Goal: Download file/media

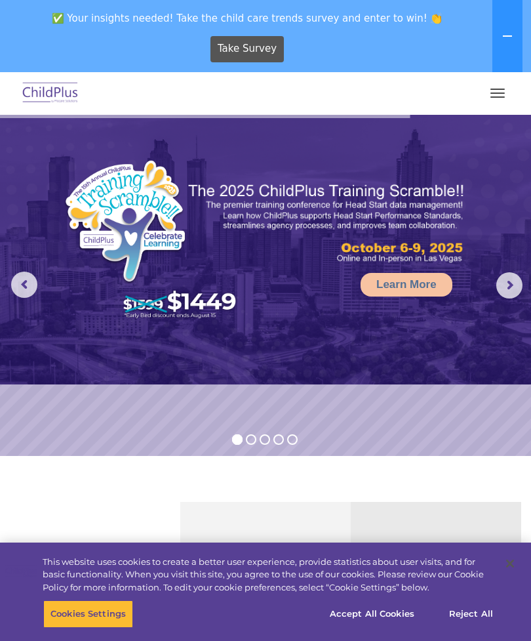
click at [496, 94] on button "button" at bounding box center [498, 93] width 28 height 21
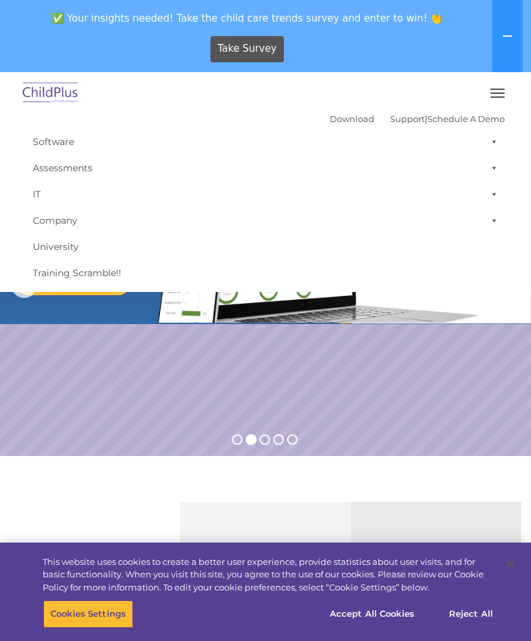
click at [498, 99] on button "button" at bounding box center [498, 93] width 28 height 21
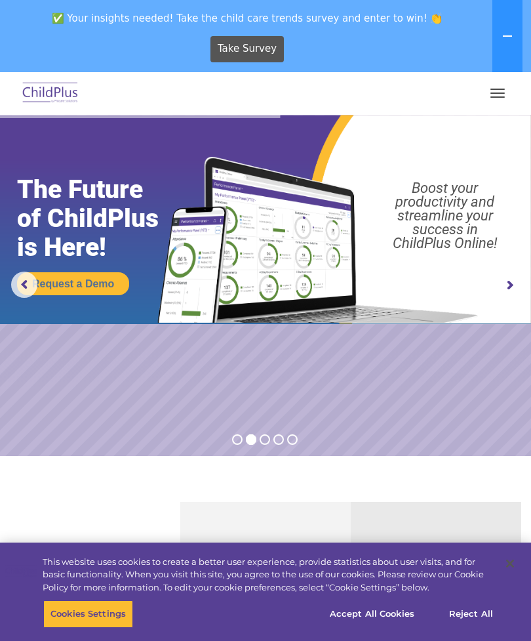
click at [509, 283] on rs-arrow at bounding box center [509, 285] width 26 height 26
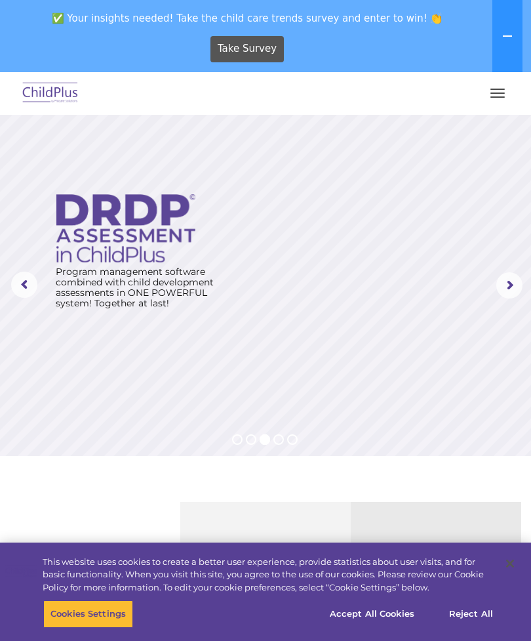
click at [511, 289] on rs-arrow at bounding box center [509, 285] width 26 height 26
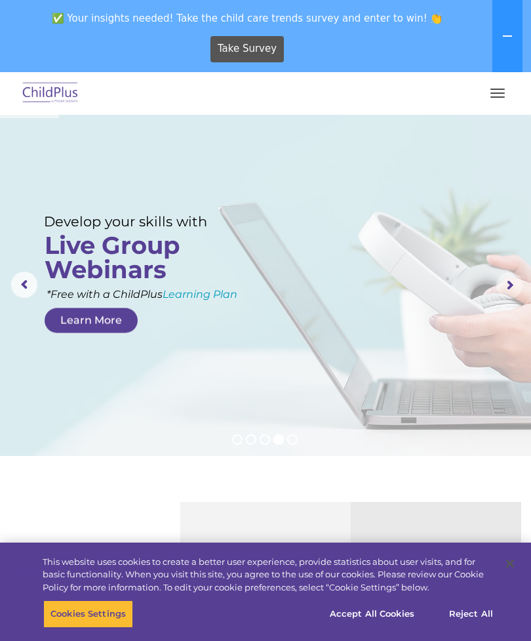
click at [508, 281] on rs-arrow at bounding box center [509, 285] width 26 height 26
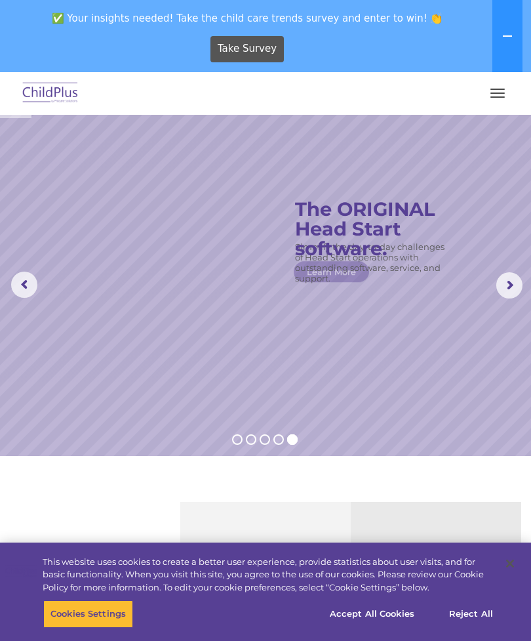
click at [508, 281] on rs-arrow at bounding box center [509, 285] width 26 height 26
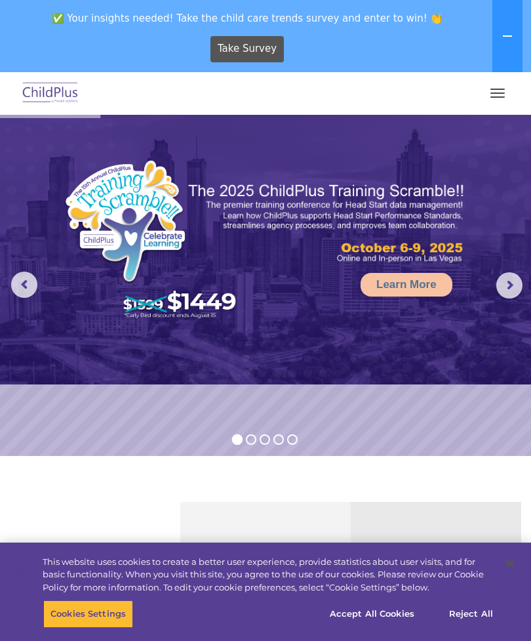
click at [22, 287] on rs-arrow at bounding box center [24, 284] width 26 height 26
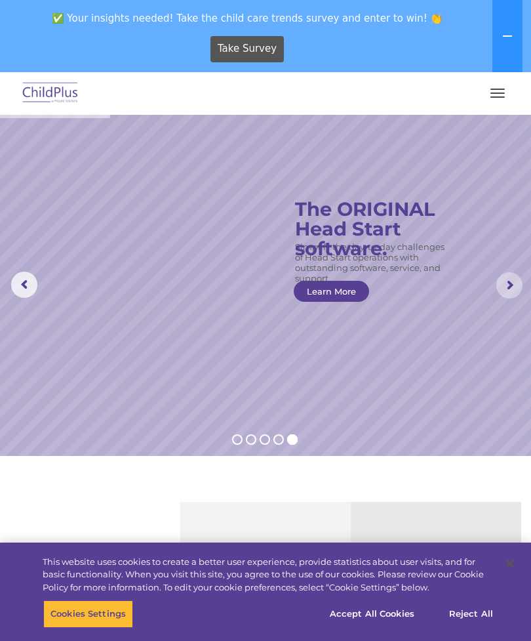
click at [511, 285] on rs-arrow at bounding box center [509, 285] width 26 height 26
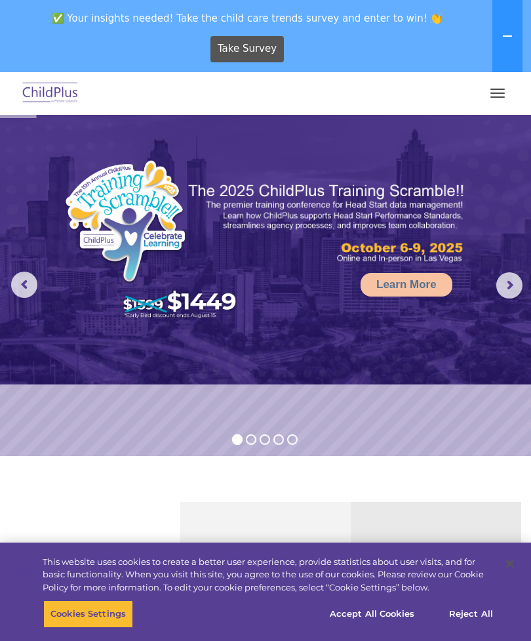
click at [513, 285] on rs-arrow at bounding box center [509, 285] width 26 height 26
click at [510, 41] on icon at bounding box center [507, 36] width 10 height 10
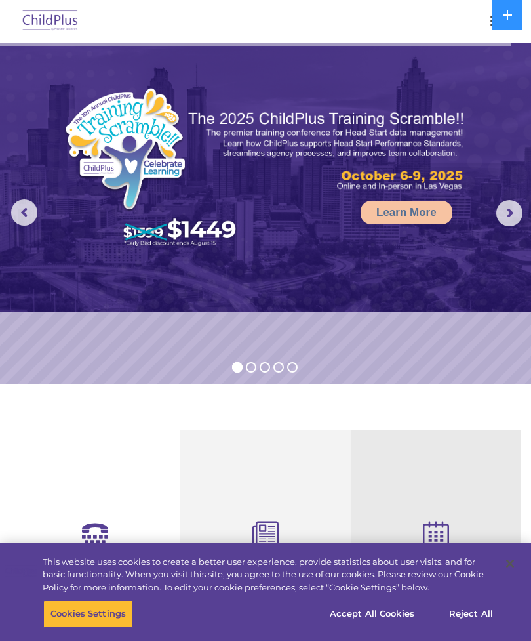
click at [517, 20] on button at bounding box center [507, 15] width 30 height 30
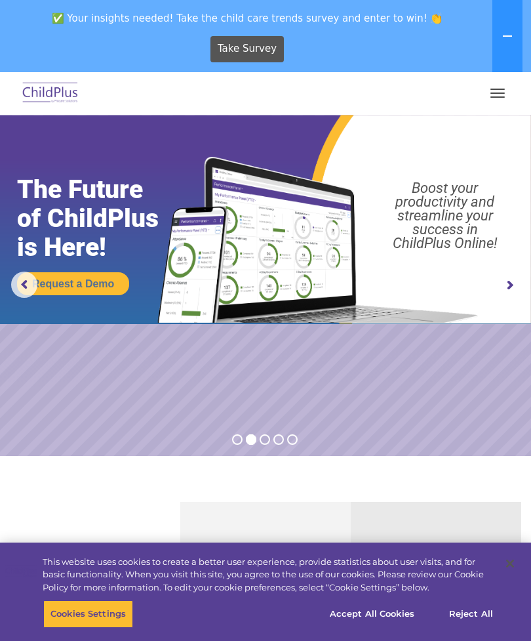
click at [496, 92] on button "button" at bounding box center [498, 93] width 28 height 21
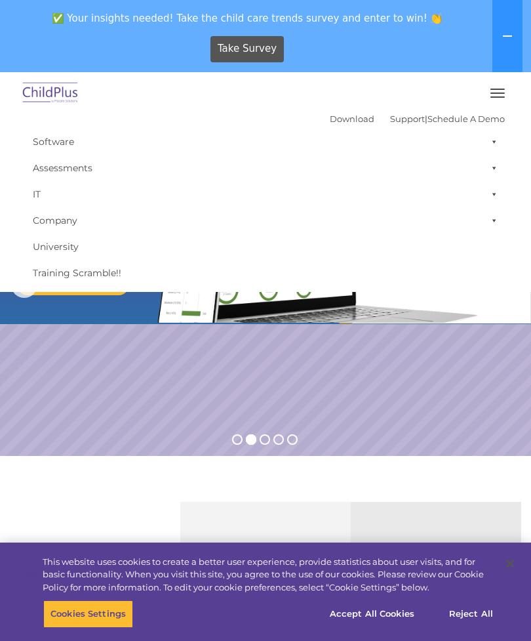
click at [496, 145] on span at bounding box center [491, 142] width 13 height 26
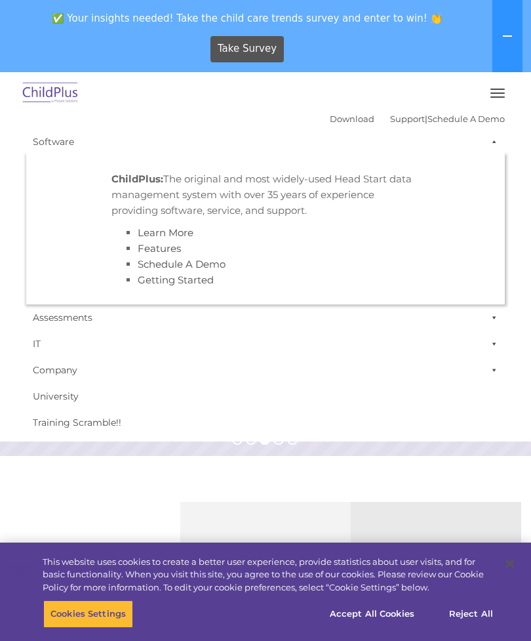
click at [492, 143] on span at bounding box center [491, 142] width 13 height 26
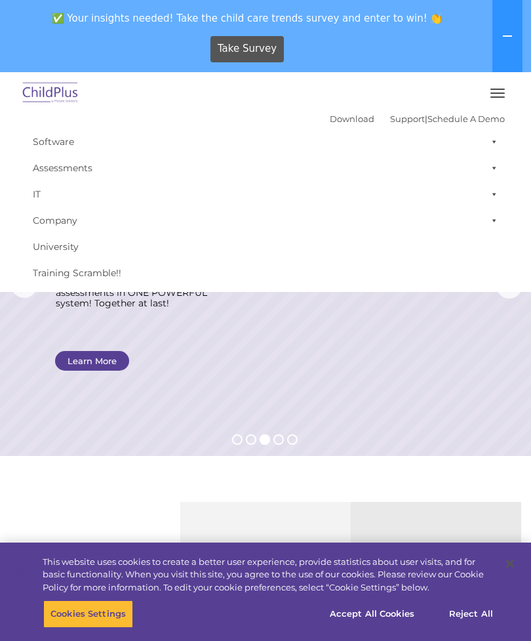
click at [330, 123] on link "Download" at bounding box center [352, 118] width 45 height 10
